Goal: Information Seeking & Learning: Check status

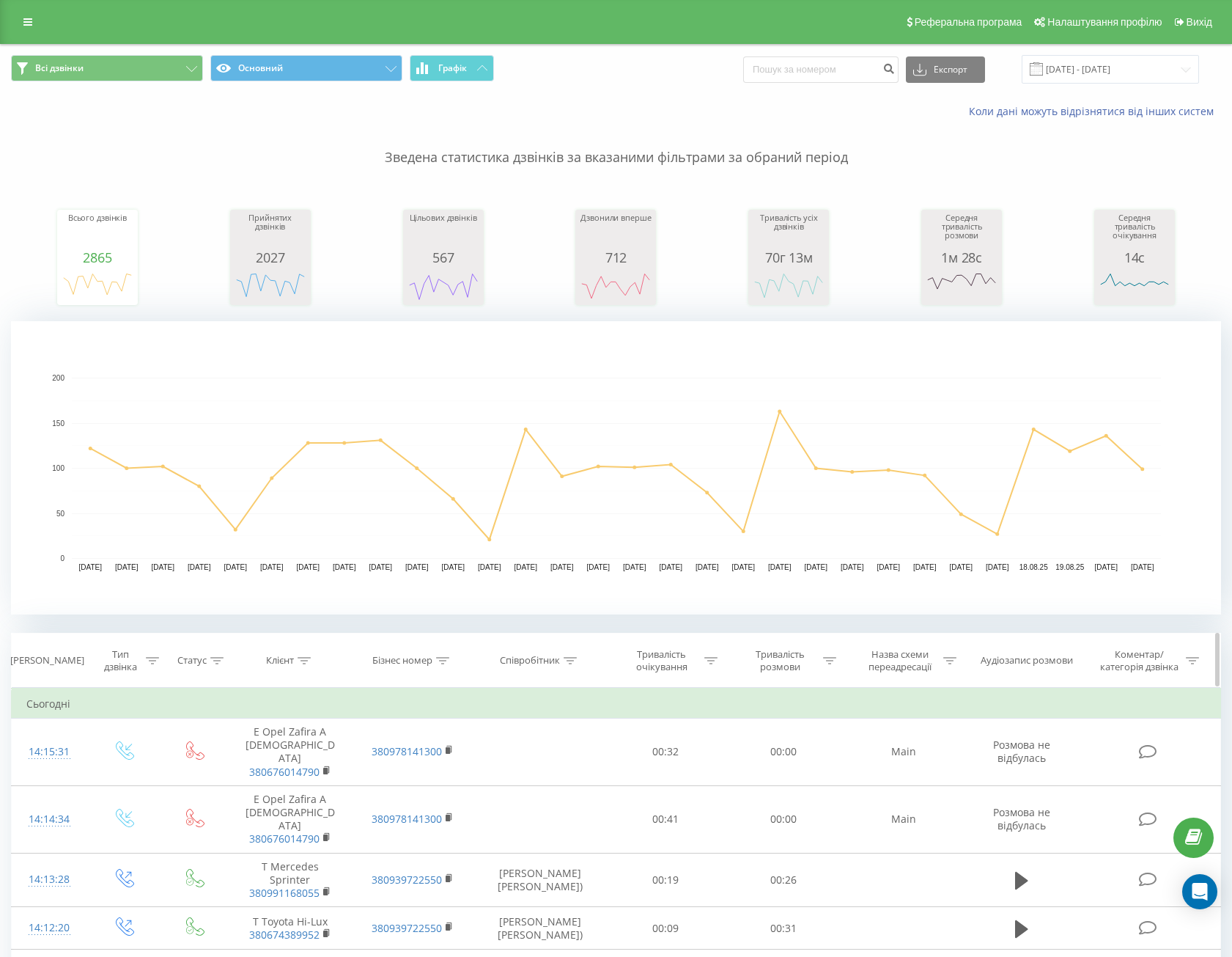
click at [293, 662] on div "Клієнт" at bounding box center [279, 661] width 28 height 13
click at [267, 761] on input "text" at bounding box center [290, 766] width 129 height 26
paste input "0668602343"
type input "0668602343"
drag, startPoint x: 292, startPoint y: 779, endPoint x: 329, endPoint y: 799, distance: 42.1
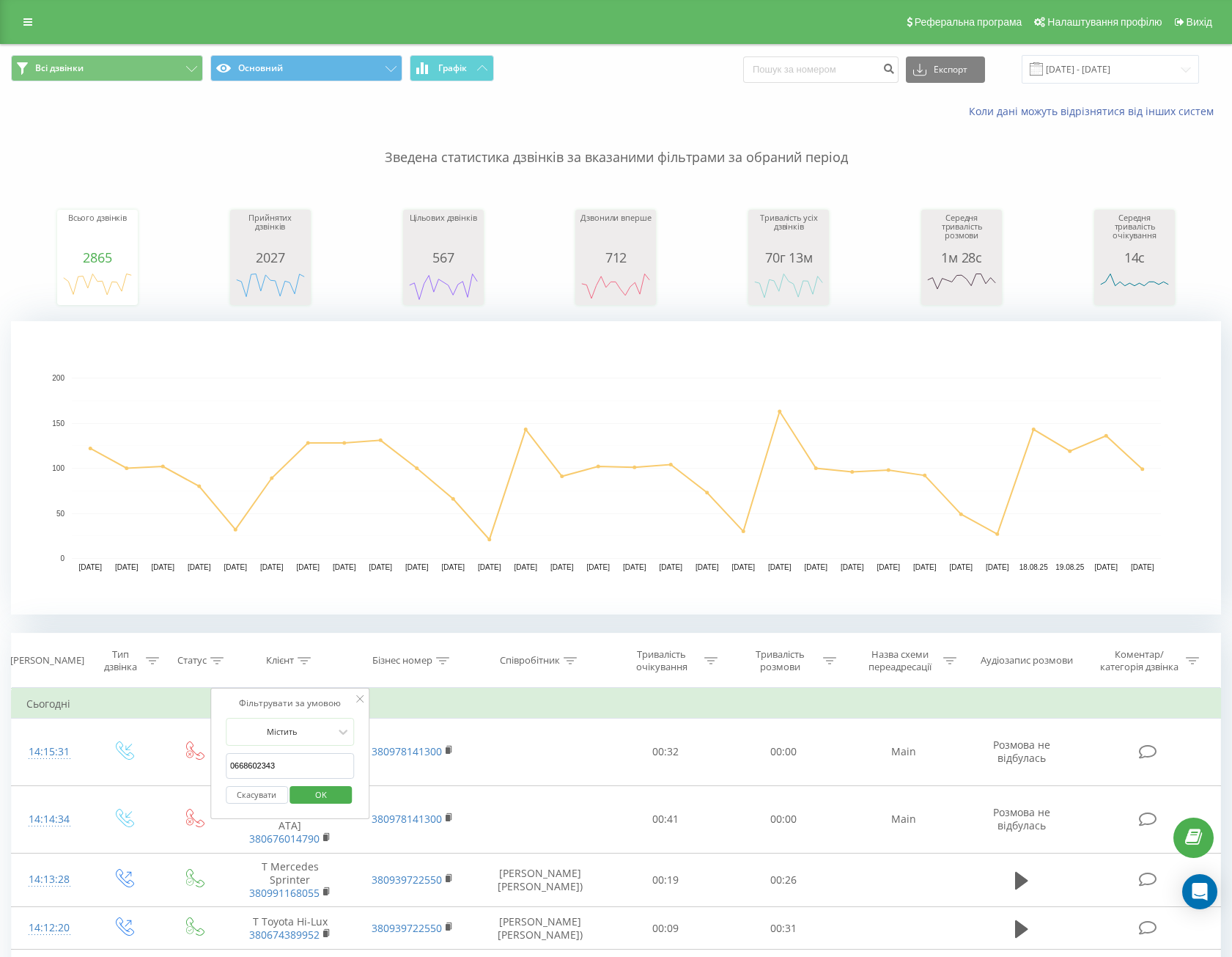
click at [329, 799] on span "OK" at bounding box center [321, 794] width 41 height 23
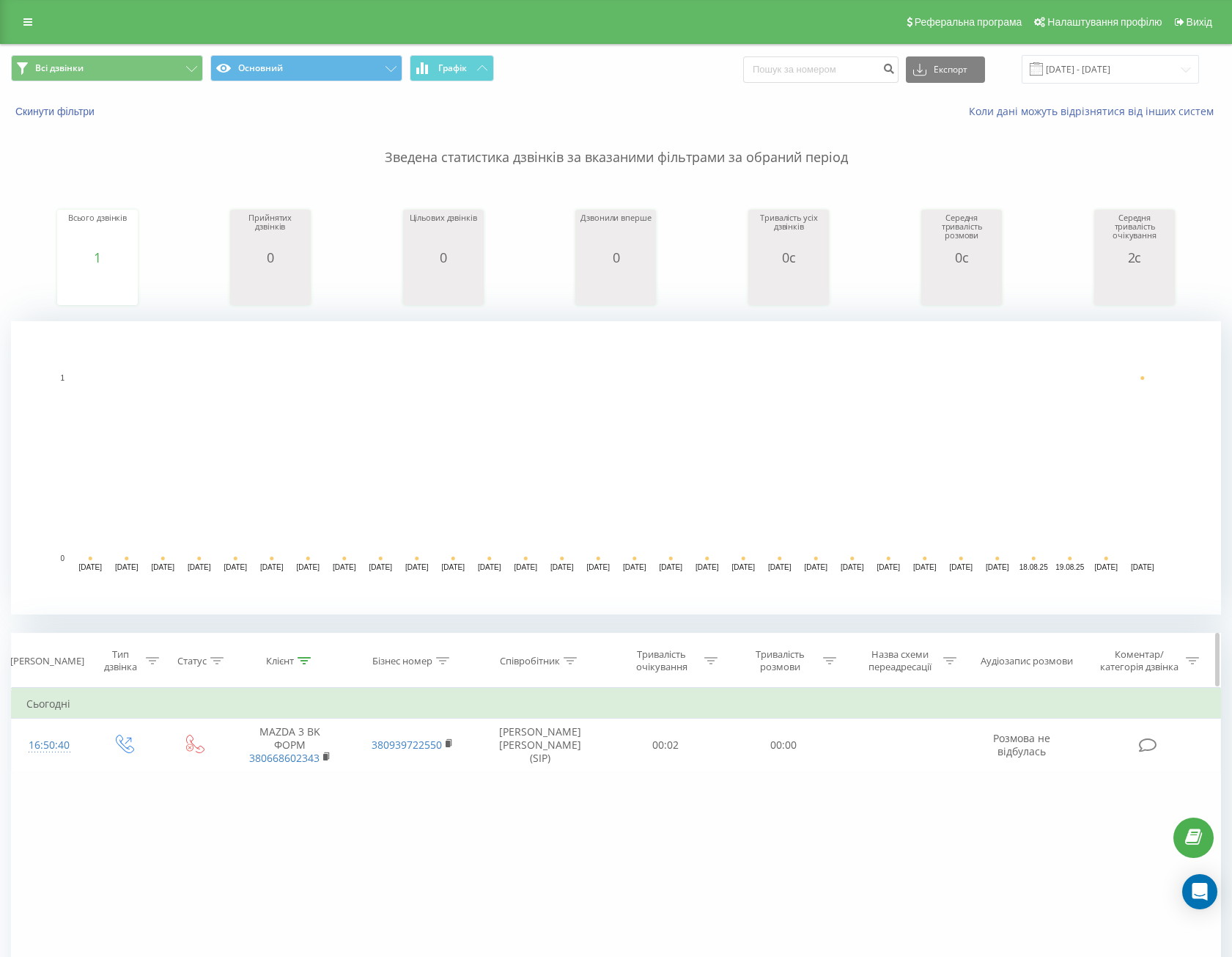
click at [284, 669] on th "Клієнт" at bounding box center [290, 660] width 124 height 54
click at [286, 663] on div "Клієнт" at bounding box center [279, 661] width 28 height 13
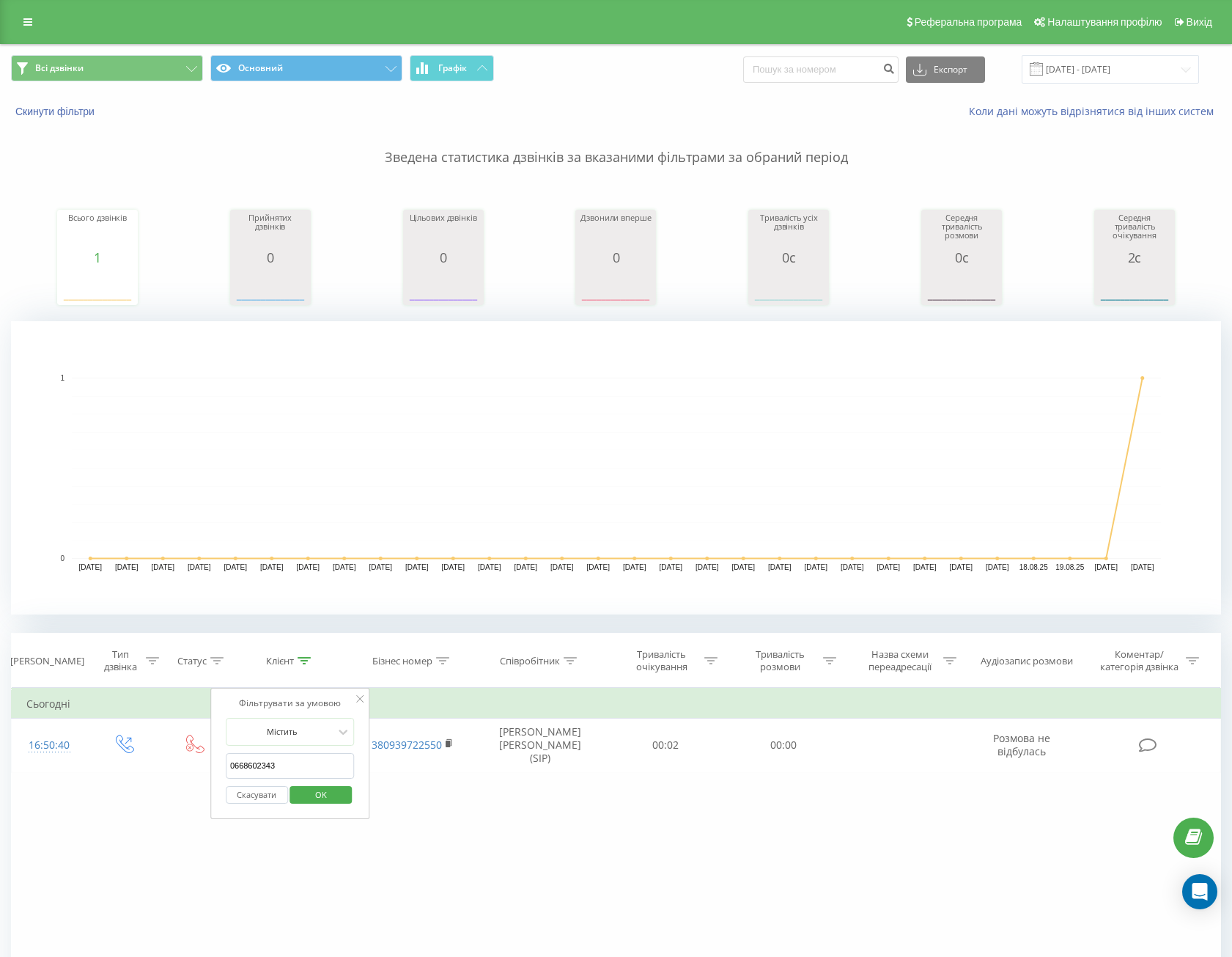
click at [253, 799] on button "Скасувати" at bounding box center [256, 795] width 62 height 18
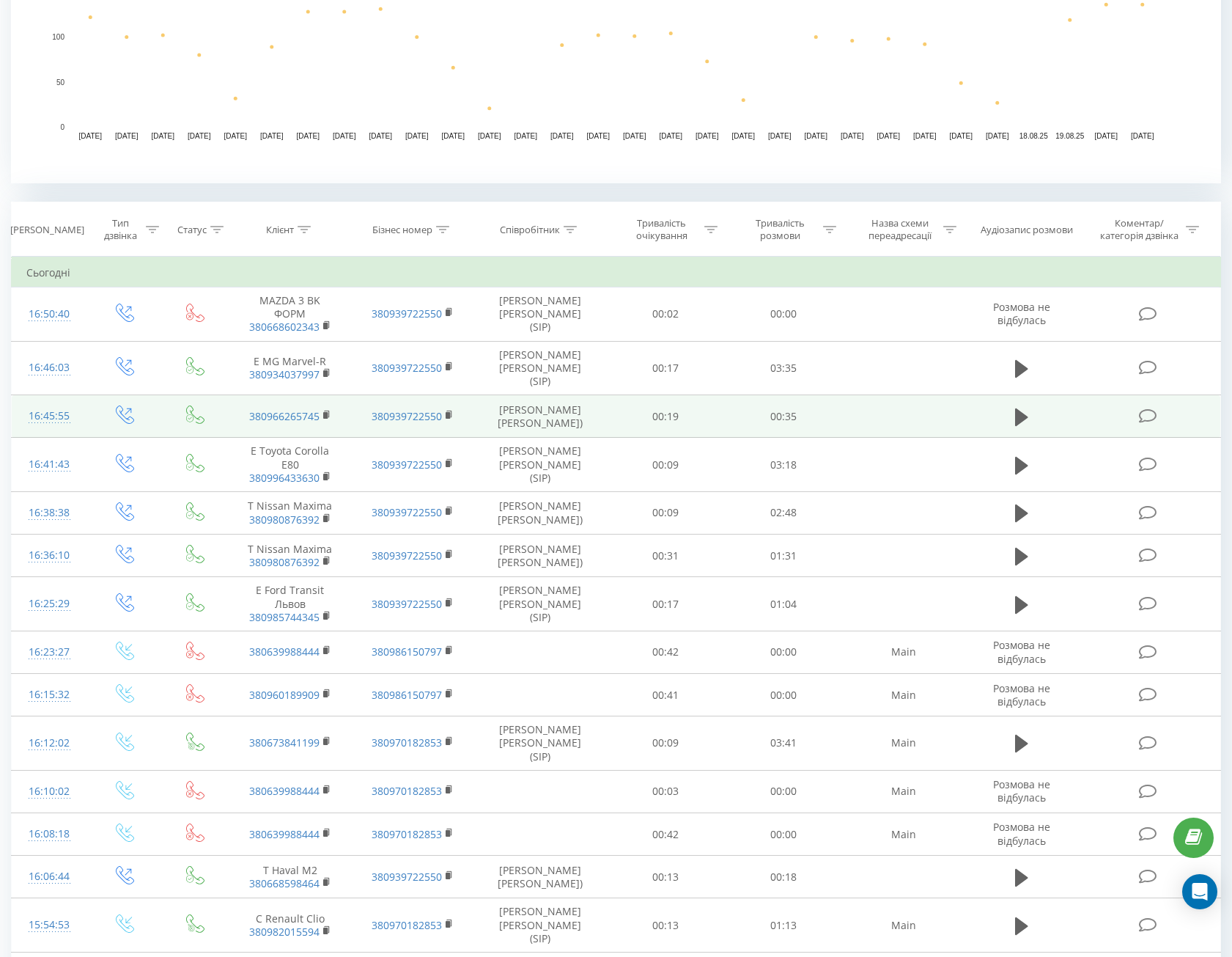
scroll to position [440, 0]
